Goal: Answer question/provide support: Answer question/provide support

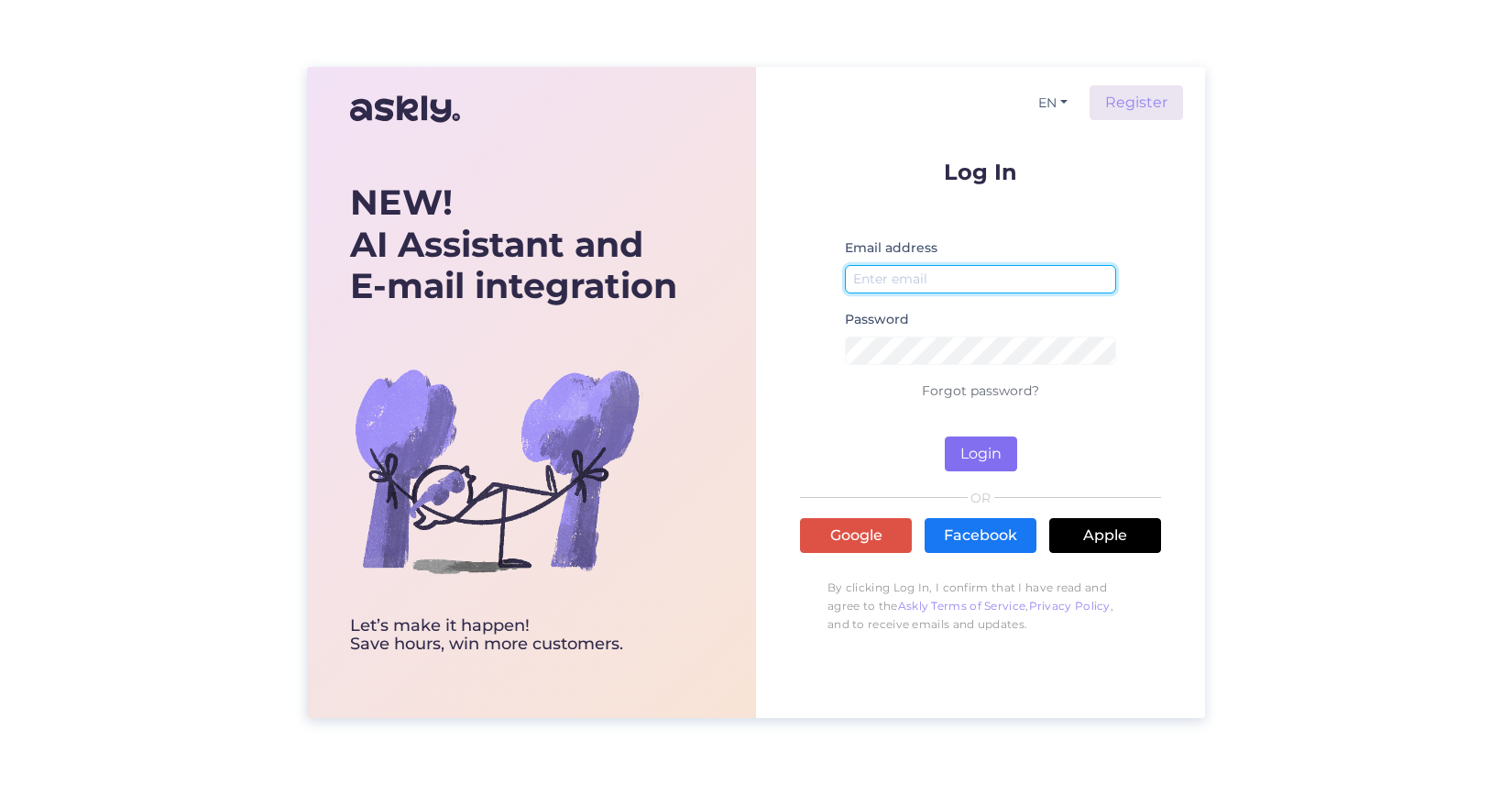
type input "[EMAIL_ADDRESS][DOMAIN_NAME]"
click at [989, 455] on button "Login" at bounding box center [981, 455] width 72 height 35
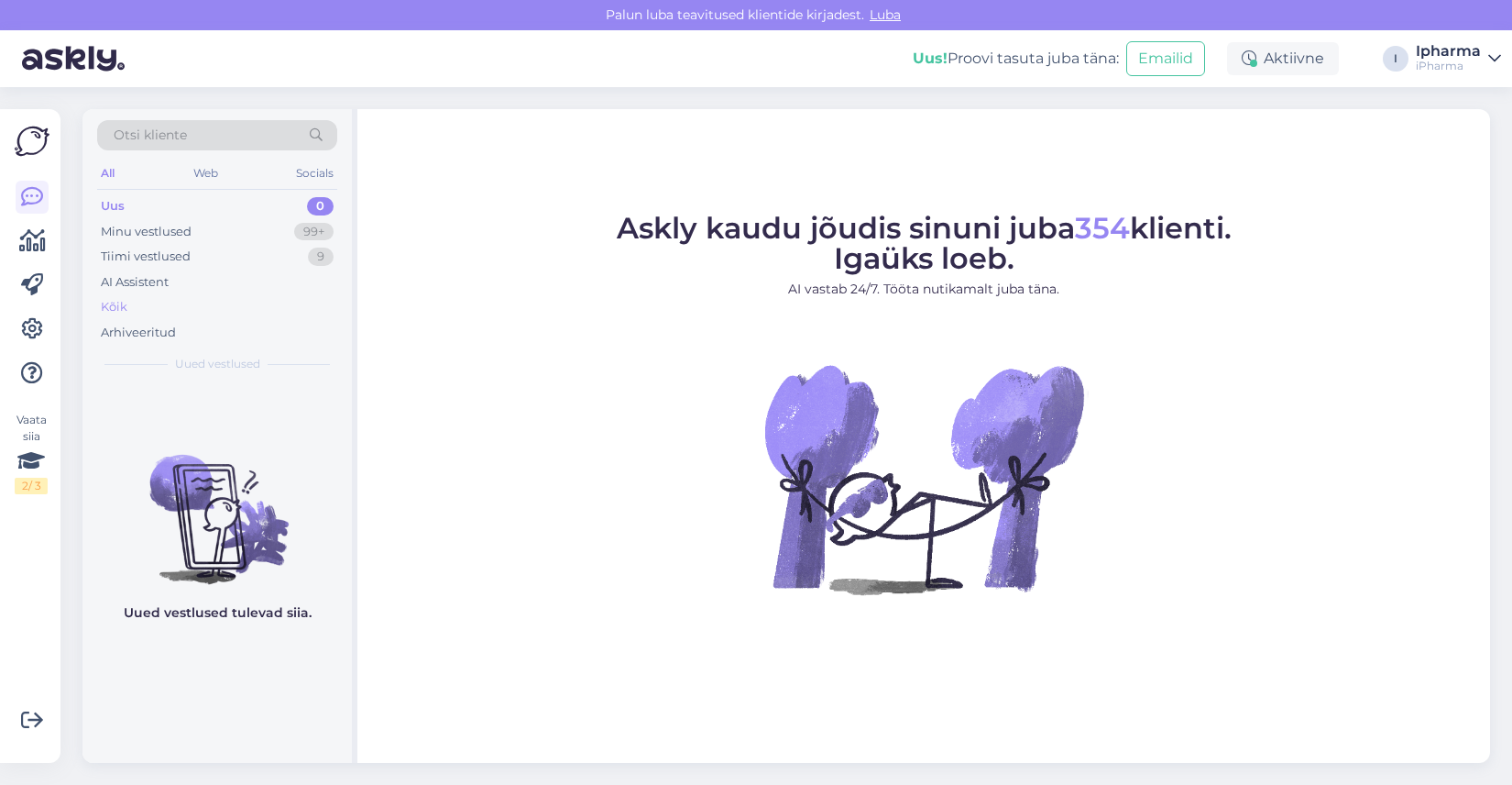
click at [129, 304] on div "Kõik" at bounding box center [217, 307] width 241 height 26
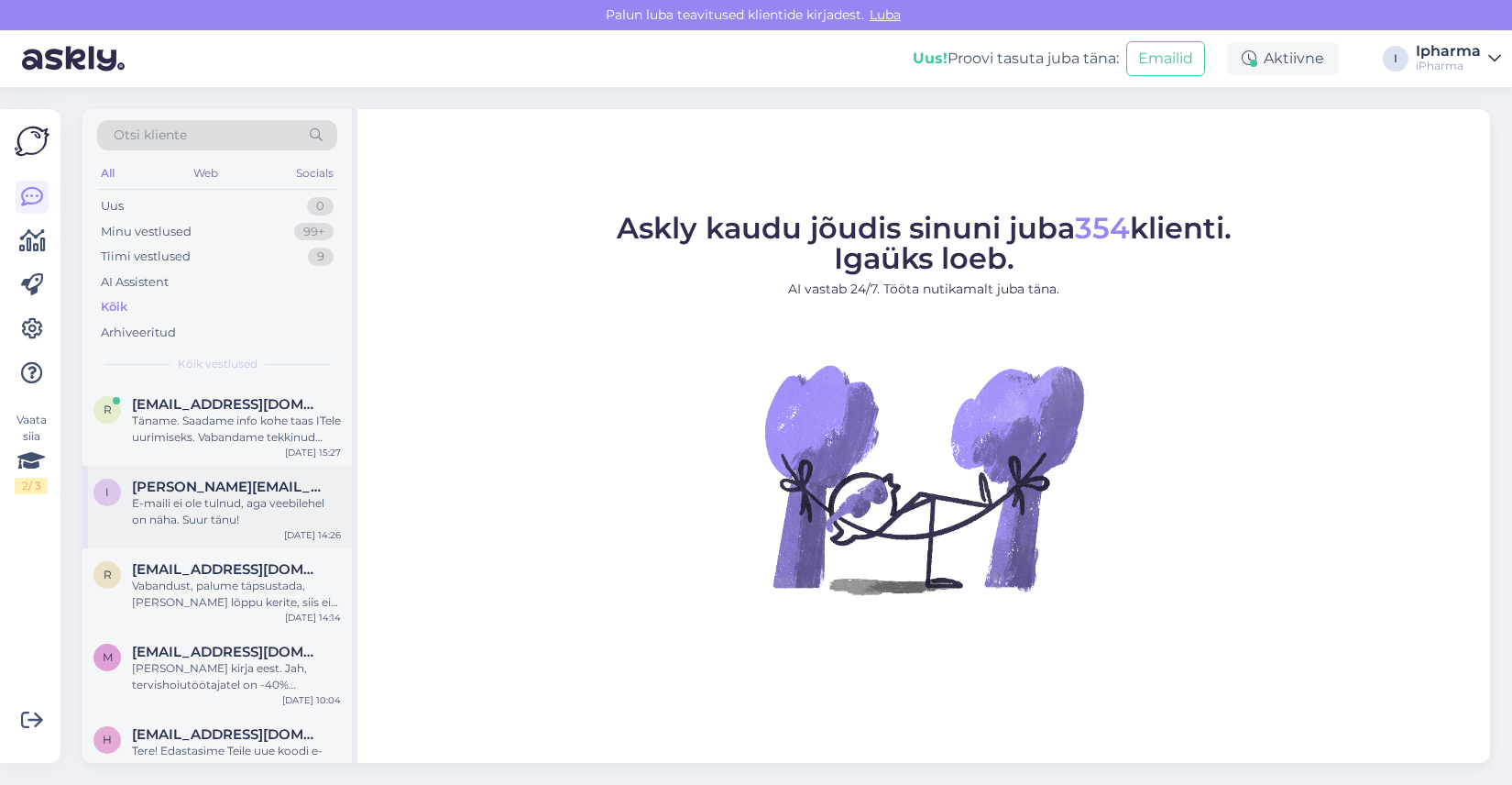
click at [201, 507] on div "E-maili ei ole tulnud, aga veebilehel on näha. Suur tänu!" at bounding box center [237, 512] width 209 height 33
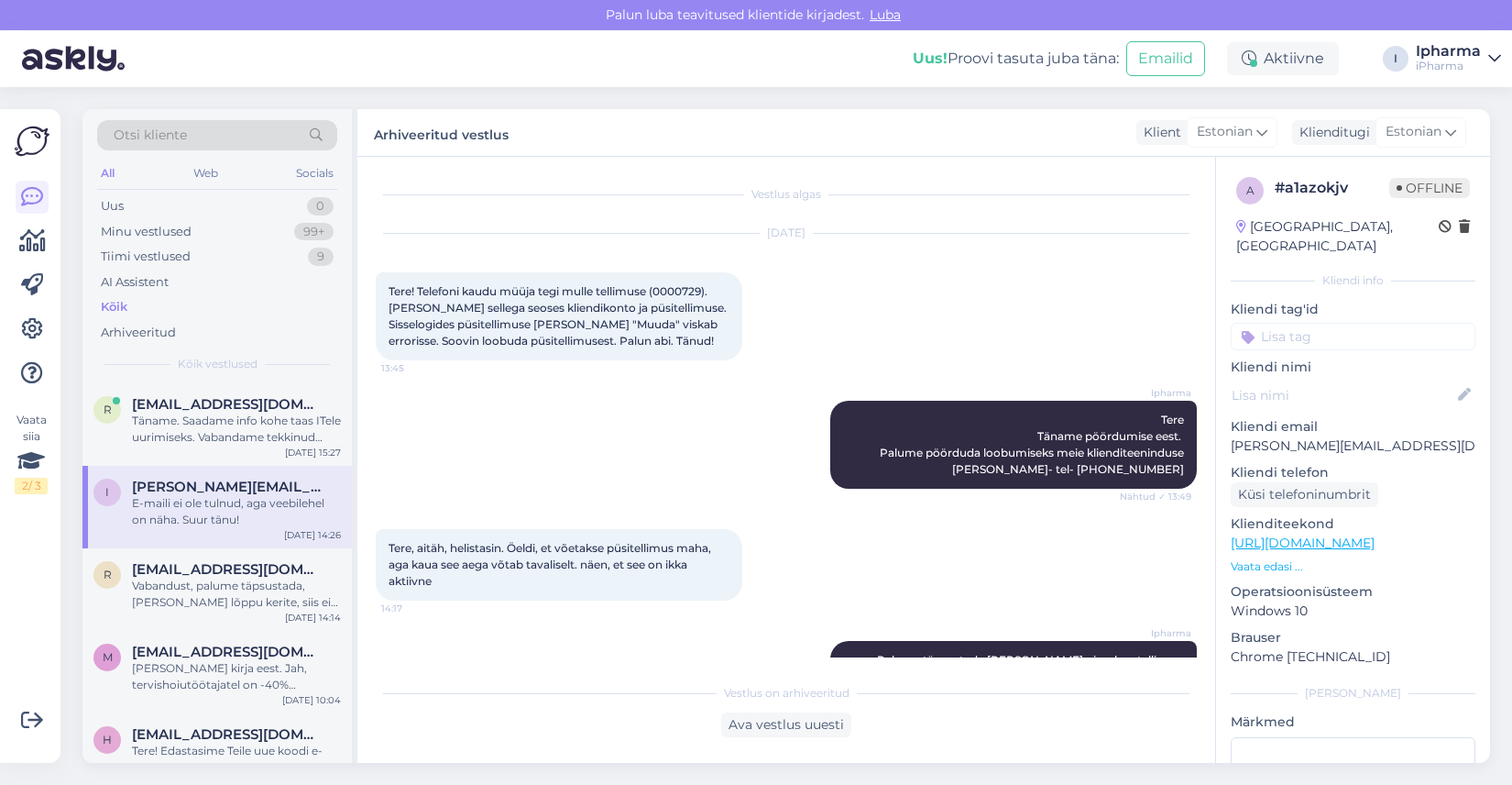
scroll to position [329, 0]
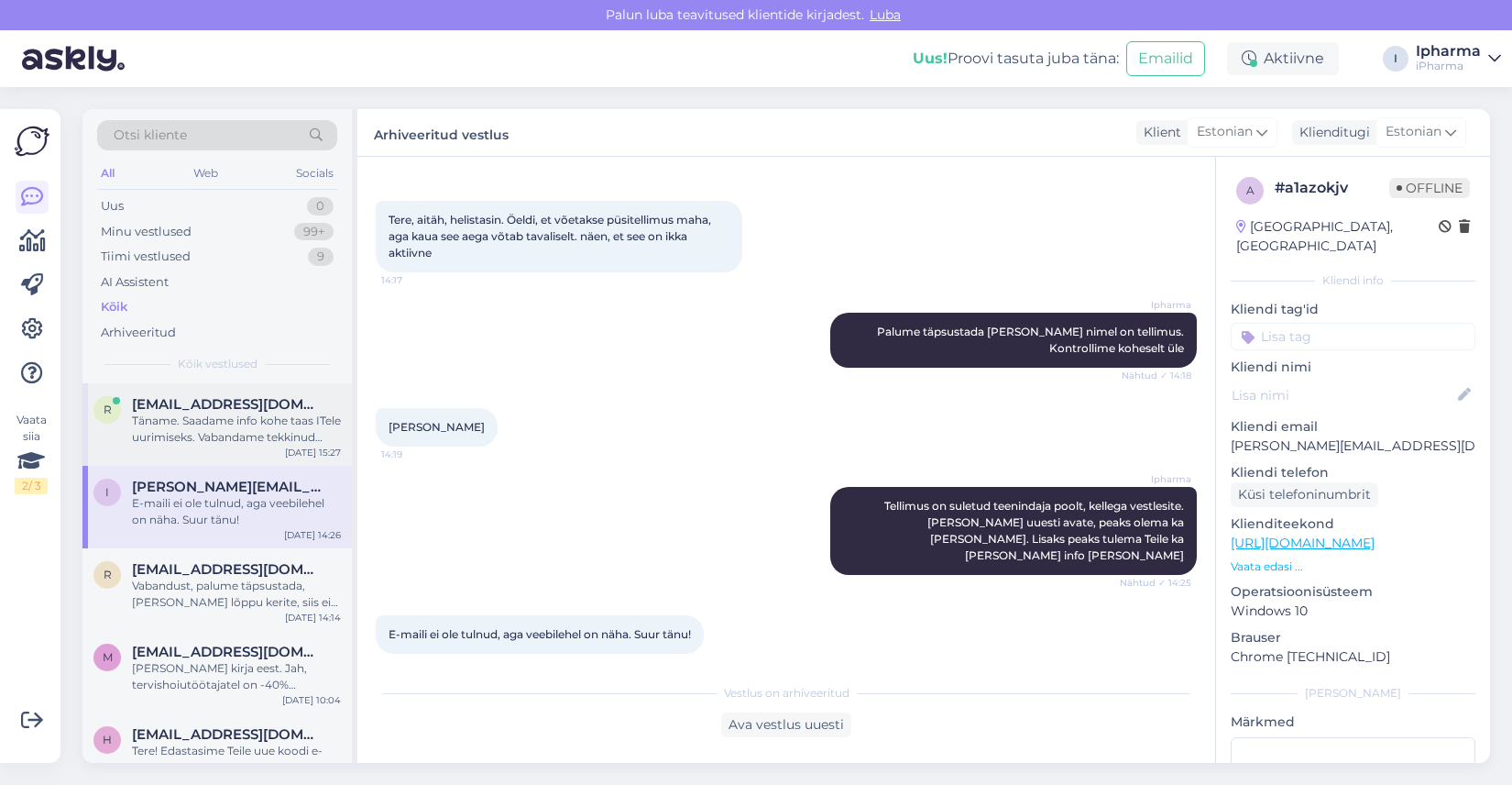
click at [216, 430] on div "Täname. Saadame info kohe taas ITele uurimiseks. Vabandame tekkinud ebamugavust…" at bounding box center [237, 430] width 209 height 33
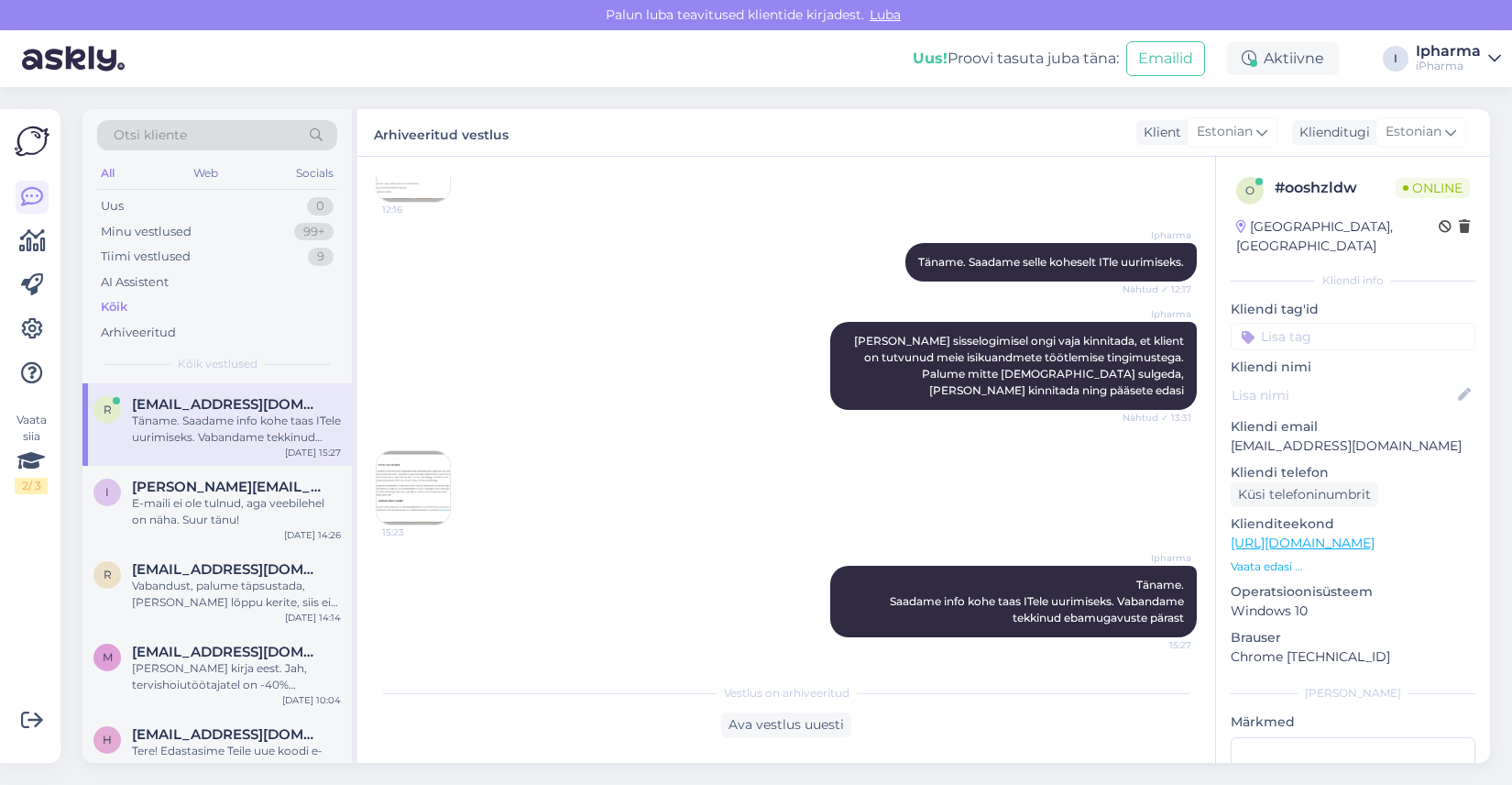
scroll to position [385, 0]
click at [406, 484] on img at bounding box center [413, 487] width 73 height 73
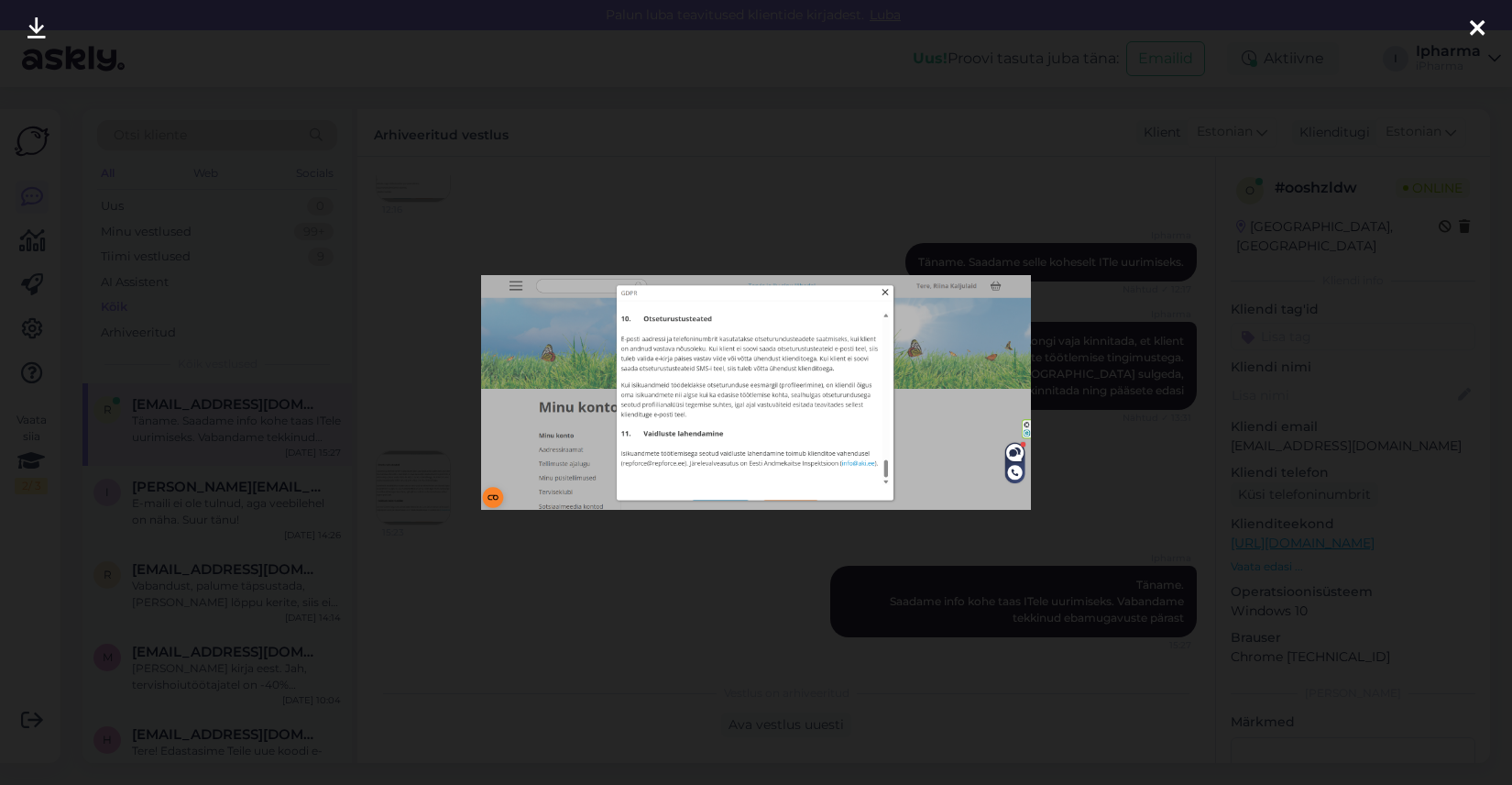
click at [1482, 32] on icon at bounding box center [1478, 30] width 15 height 24
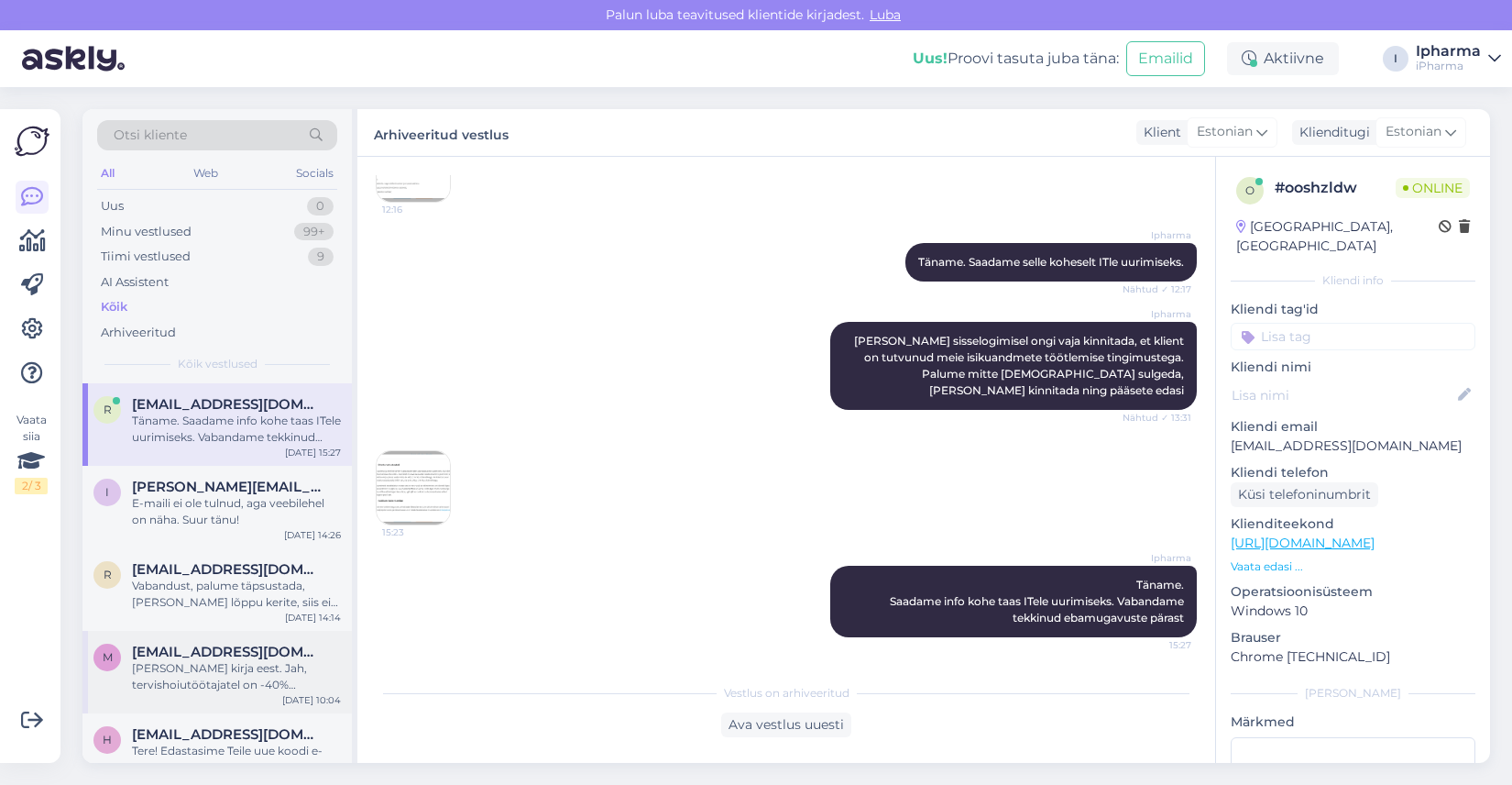
click at [198, 680] on div "[PERSON_NAME] kirja eest. Jah, tervishoiutöötajatel on -40% soodustus. Soodustu…" at bounding box center [237, 677] width 209 height 33
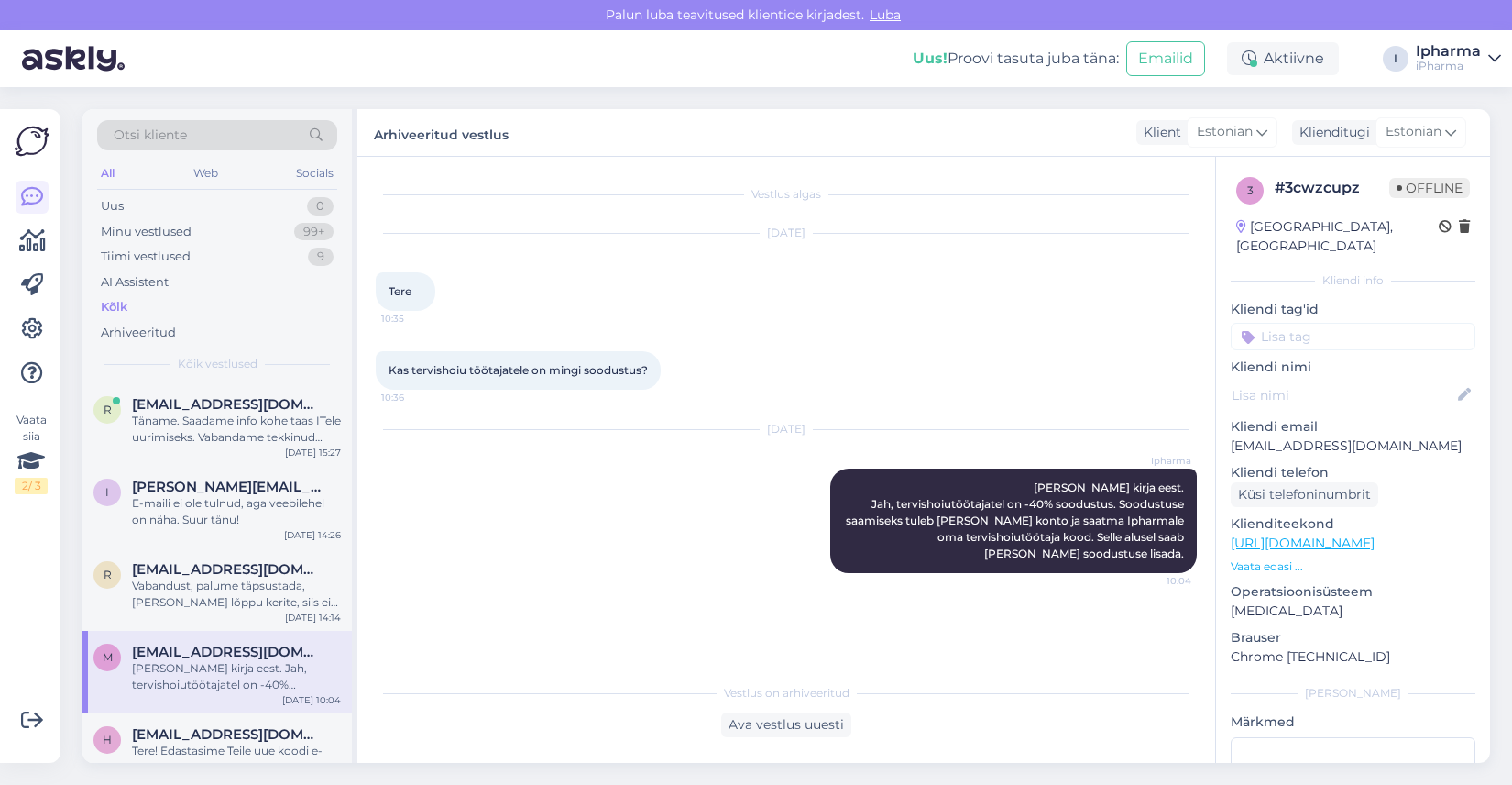
click at [128, 310] on div "Kõik" at bounding box center [114, 307] width 27 height 19
